Goal: Navigation & Orientation: Find specific page/section

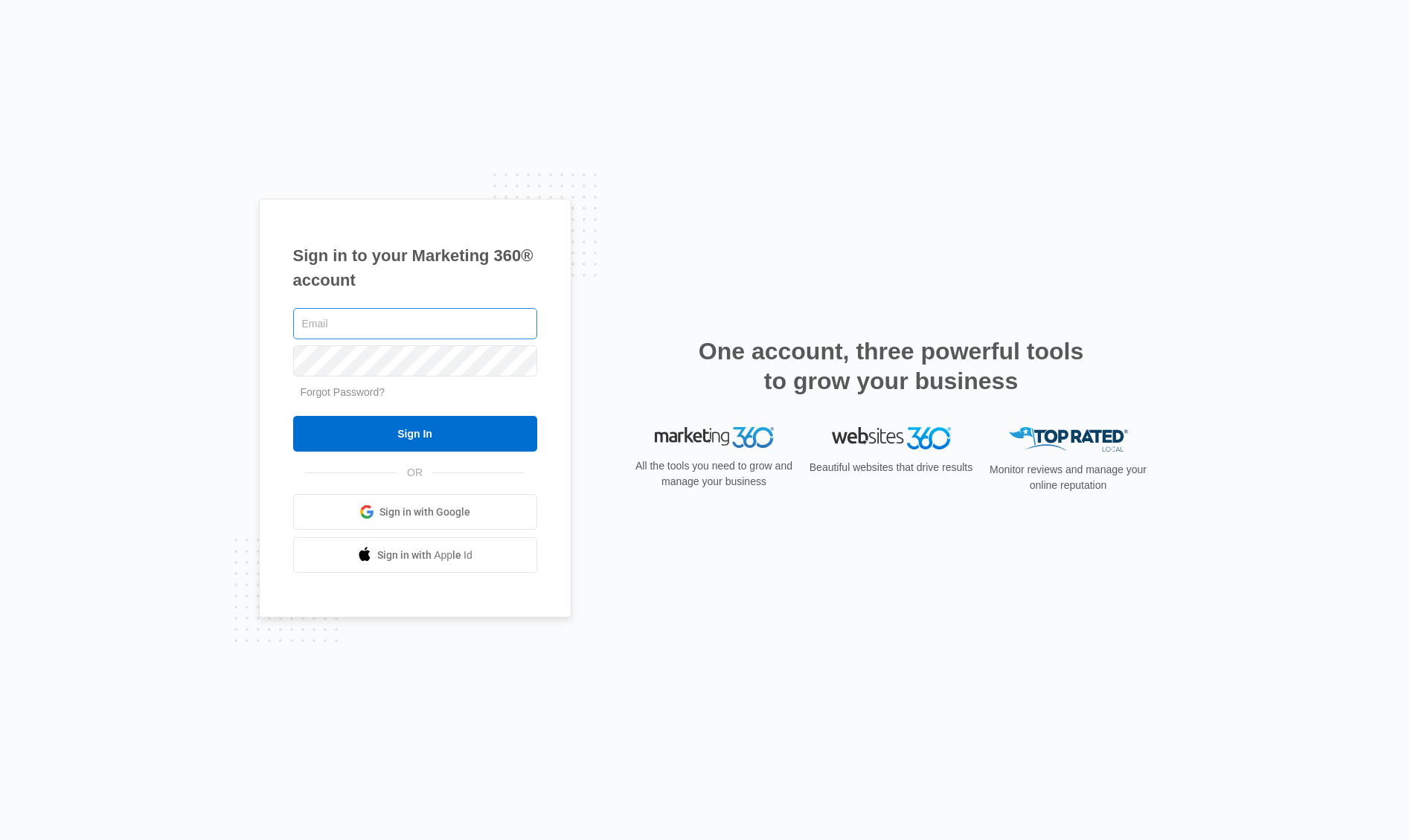
click at [377, 320] on input "text" at bounding box center [415, 324] width 244 height 31
type input "[PERSON_NAME][EMAIL_ADDRESS][PERSON_NAME][DOMAIN_NAME]"
click at [414, 430] on input "Sign In" at bounding box center [415, 433] width 244 height 35
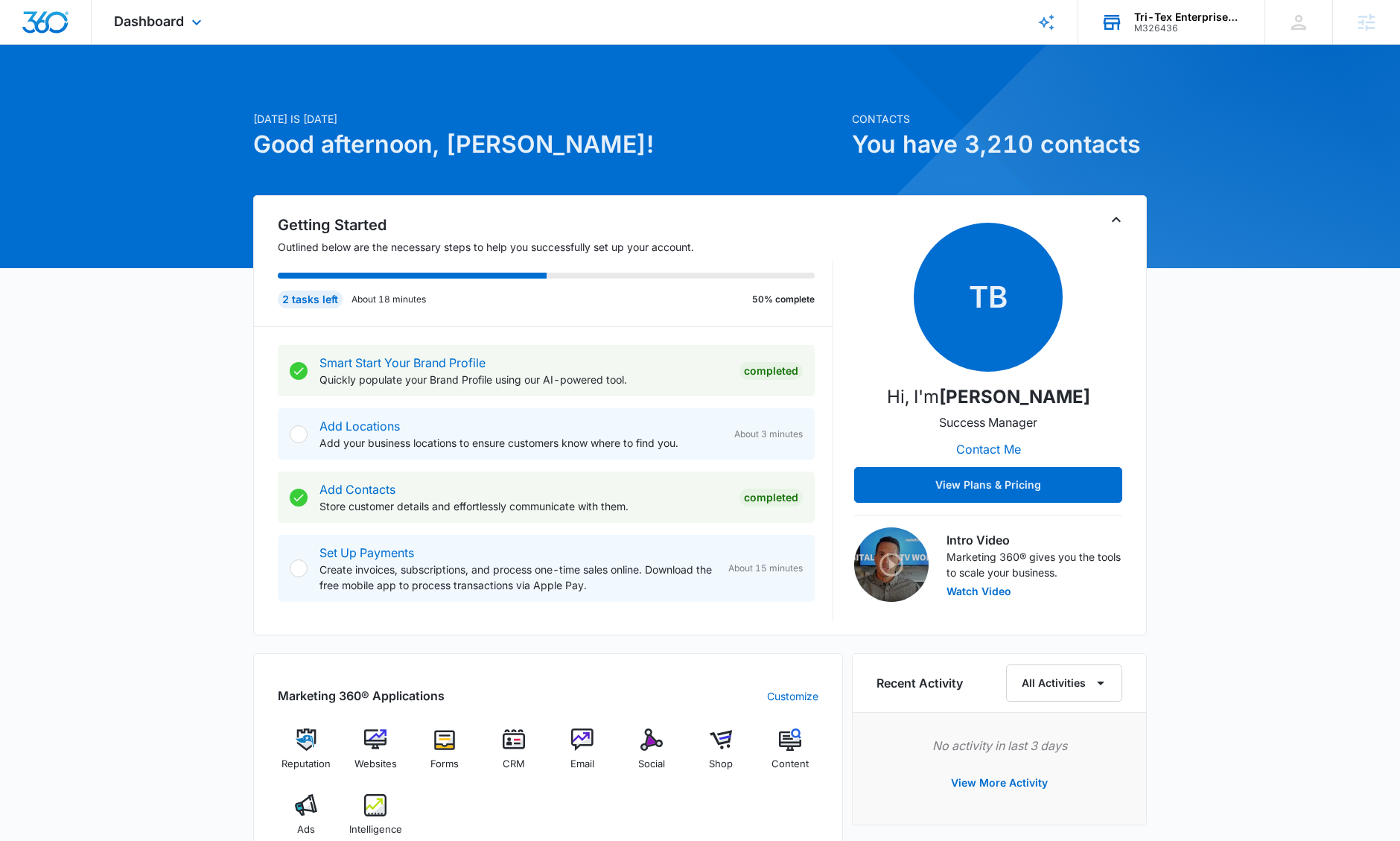
drag, startPoint x: 1187, startPoint y: 13, endPoint x: 1166, endPoint y: 26, distance: 24.7
click at [1187, 14] on div "Tri-Tex Enterprises, Inc." at bounding box center [1189, 17] width 109 height 12
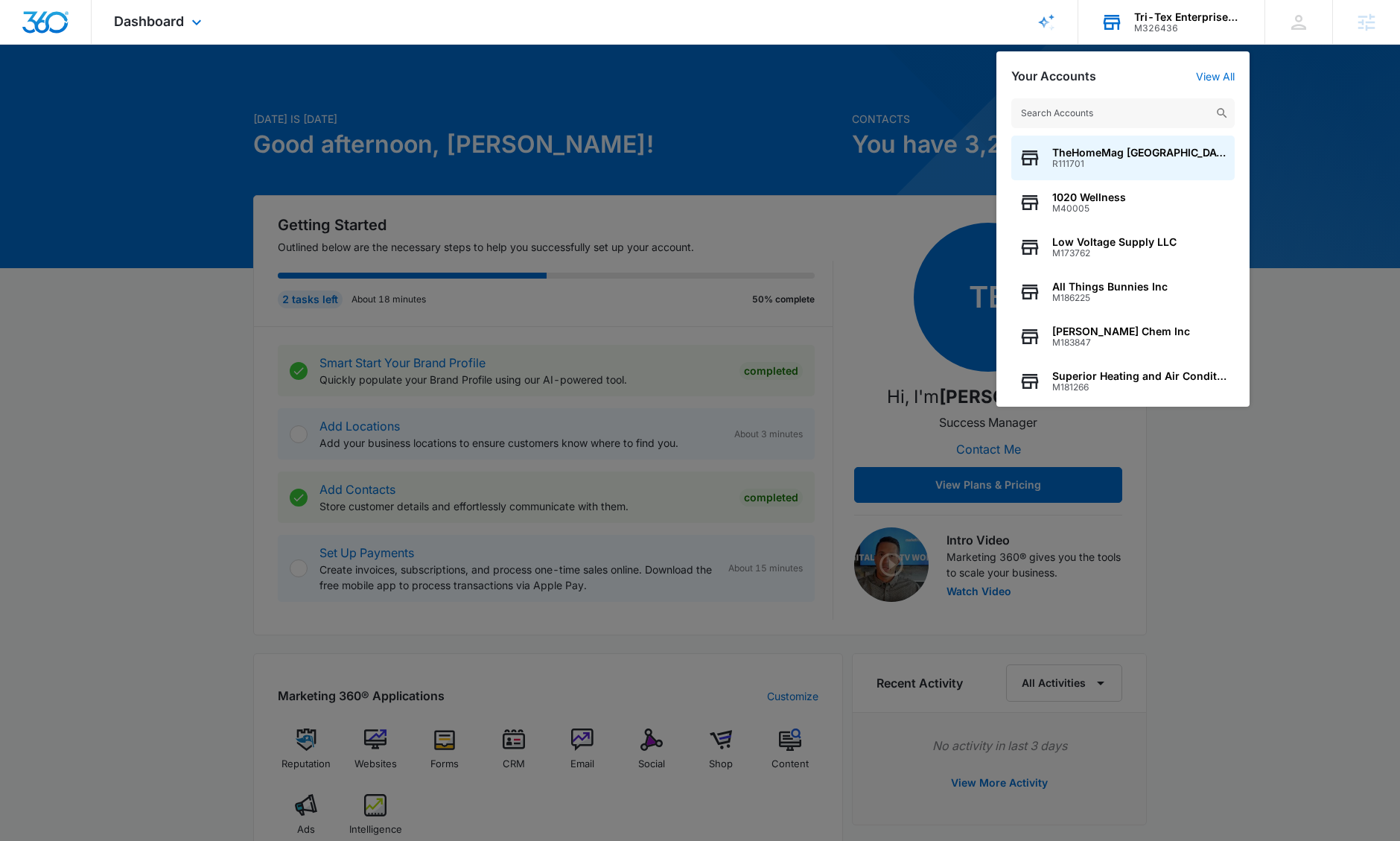
click at [1115, 118] on input "text" at bounding box center [1123, 113] width 224 height 30
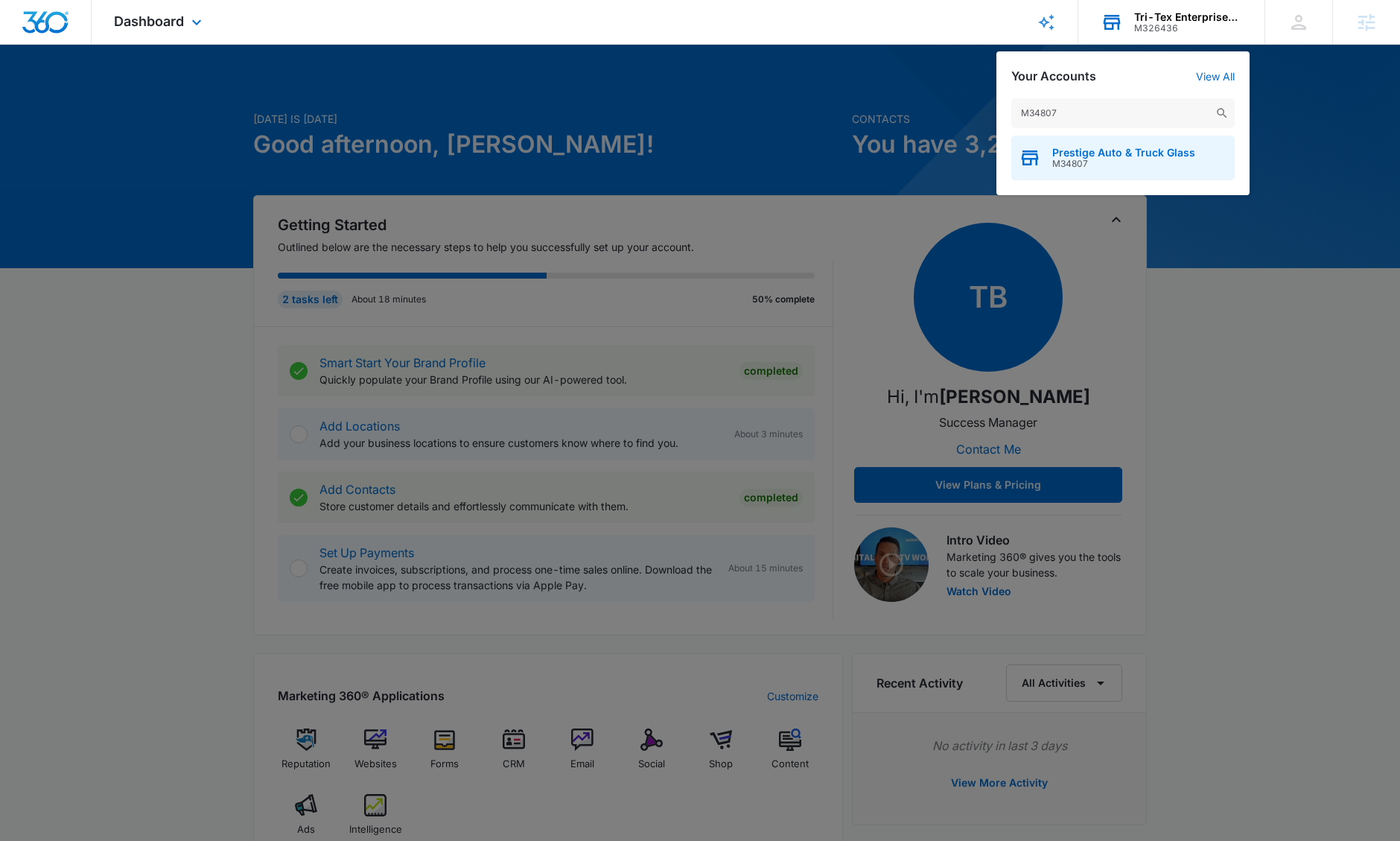
type input "M34807"
click at [1132, 155] on span "Prestige Auto & Truck Glass" at bounding box center [1123, 153] width 143 height 12
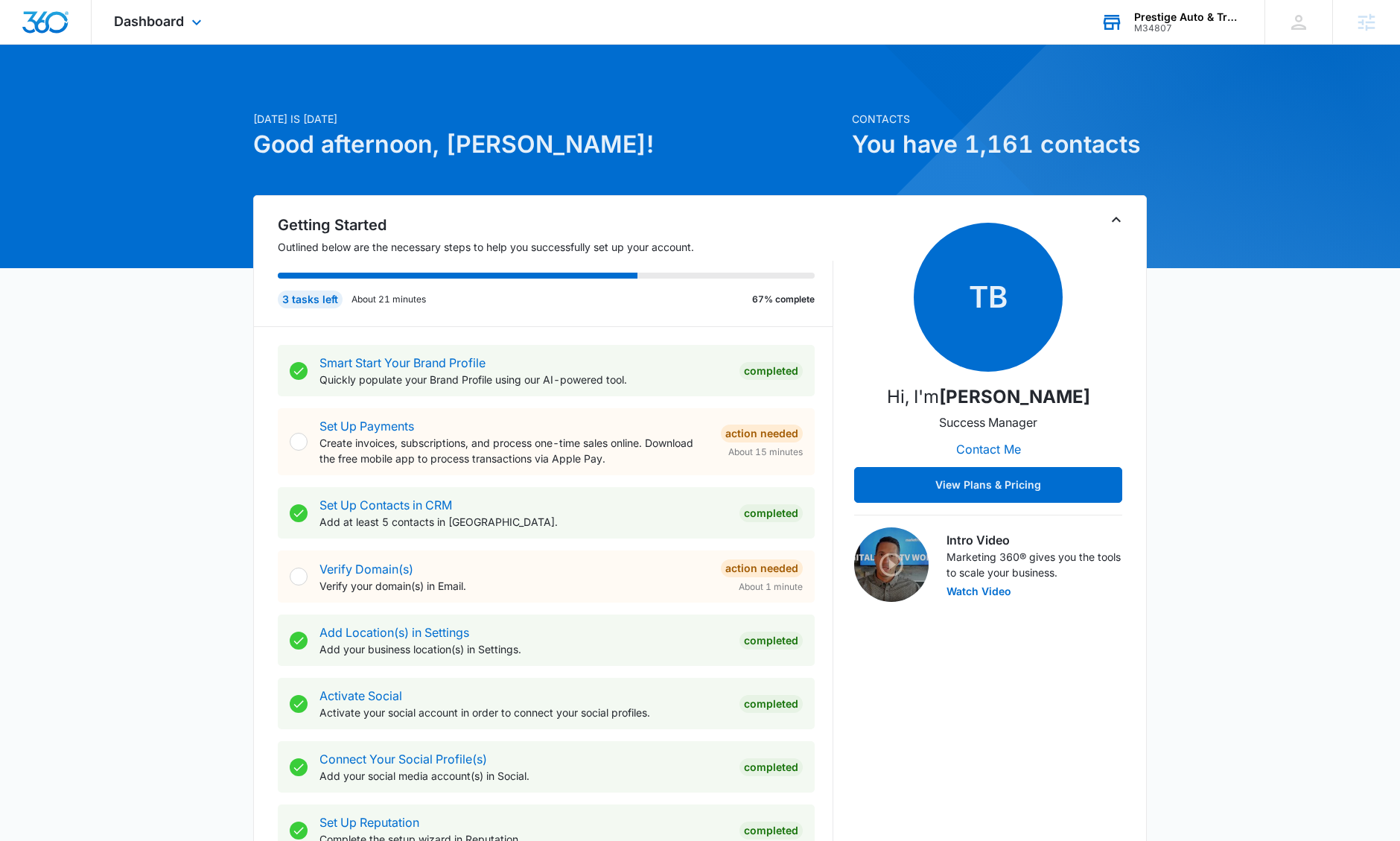
drag, startPoint x: 179, startPoint y: 21, endPoint x: 228, endPoint y: 62, distance: 63.9
click at [179, 21] on span "Dashboard" at bounding box center [149, 21] width 70 height 16
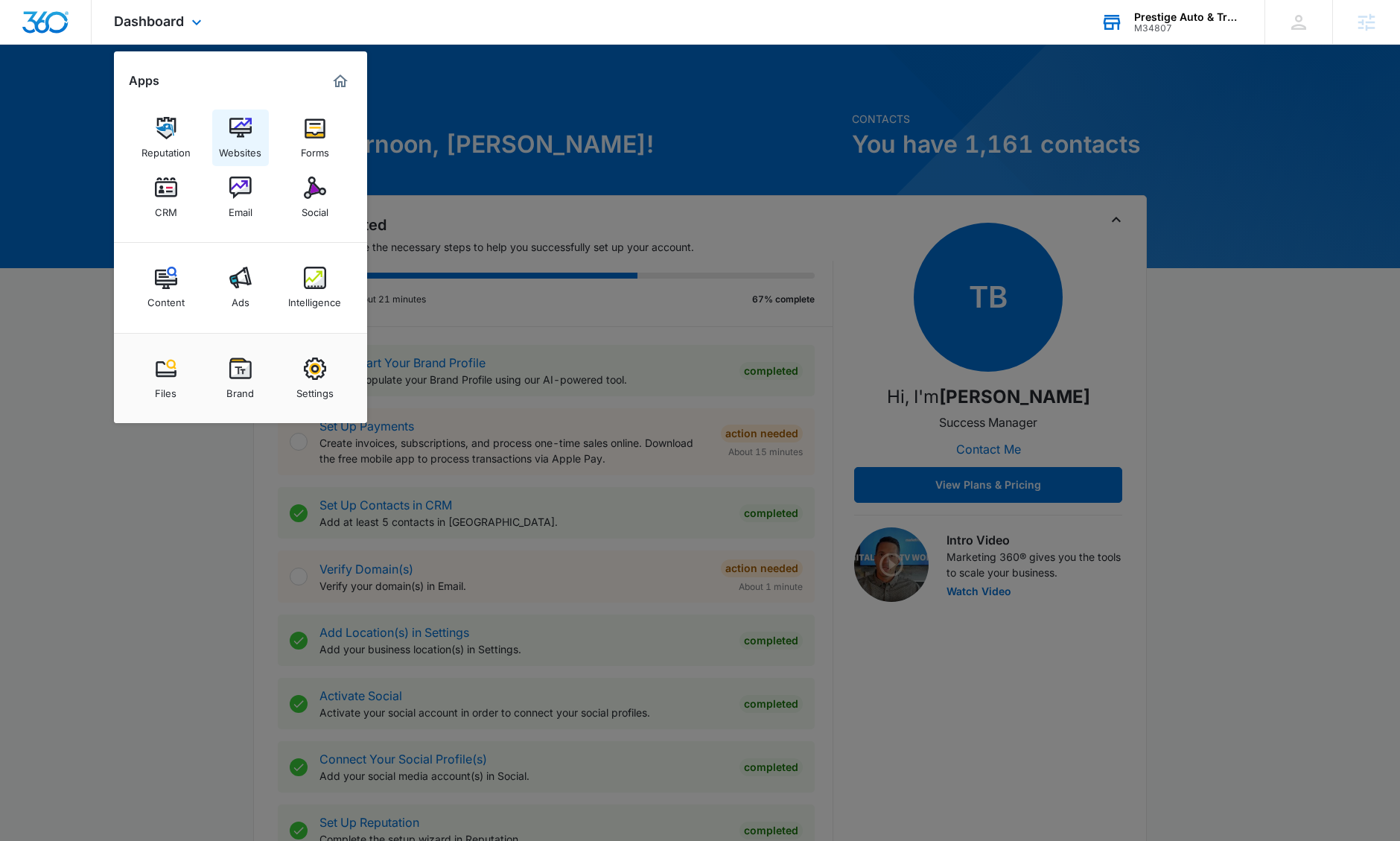
click at [242, 134] on img at bounding box center [240, 128] width 22 height 22
